Goal: Check status: Check status

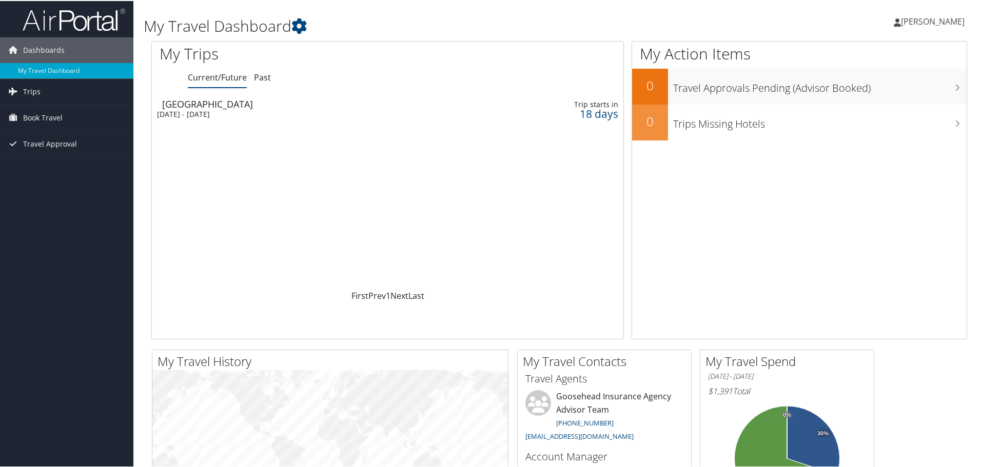
click at [208, 101] on div "Dallas" at bounding box center [306, 102] width 289 height 9
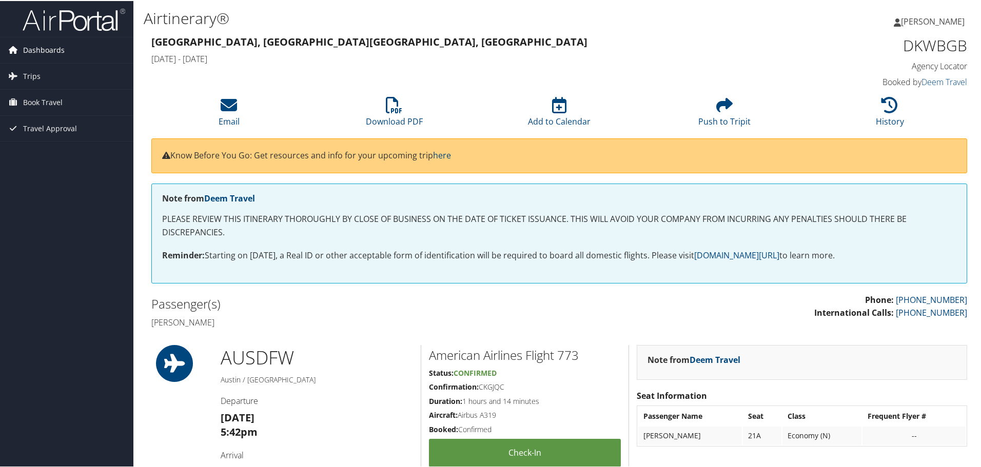
click at [54, 43] on span "Dashboards" at bounding box center [44, 49] width 42 height 26
click at [52, 49] on span "Dashboards" at bounding box center [44, 49] width 42 height 26
click at [58, 28] on img at bounding box center [74, 19] width 103 height 24
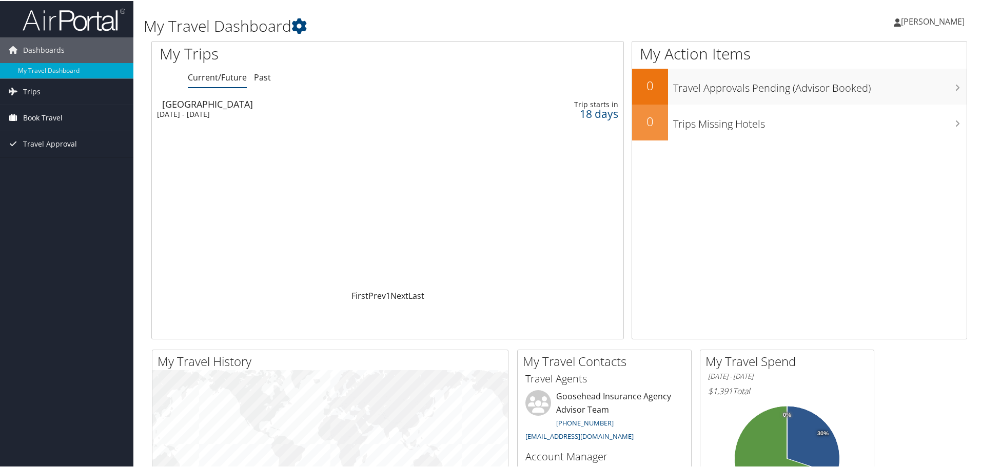
click at [43, 111] on span "Book Travel" at bounding box center [42, 117] width 39 height 26
